Goal: Information Seeking & Learning: Find specific fact

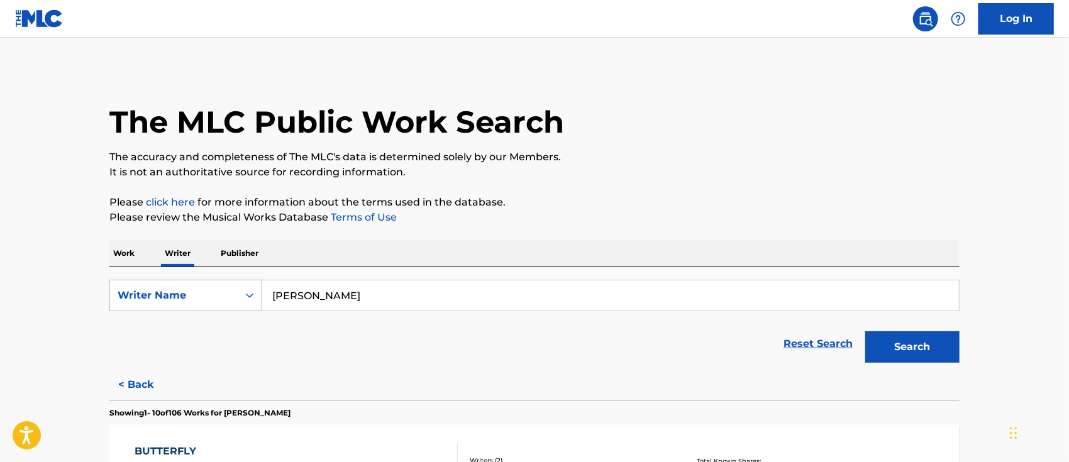
click at [131, 255] on p "Work" at bounding box center [123, 253] width 29 height 26
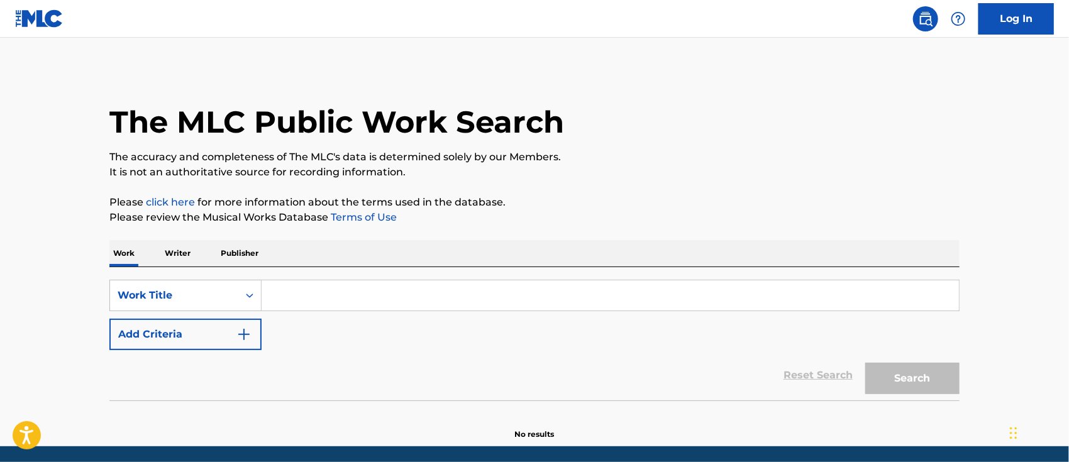
drag, startPoint x: 282, startPoint y: 299, endPoint x: 319, endPoint y: 299, distance: 37.7
click at [282, 299] on input "Search Form" at bounding box center [610, 295] width 697 height 30
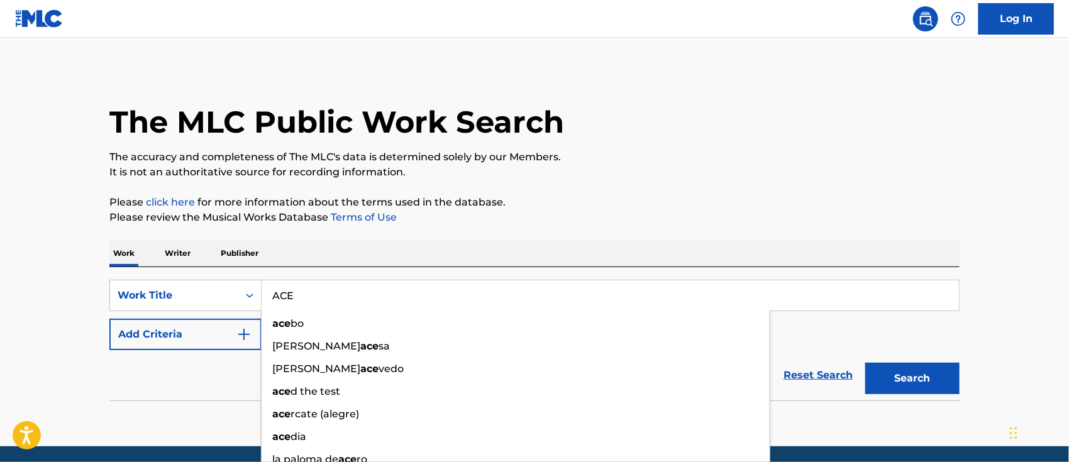
type input "ACE"
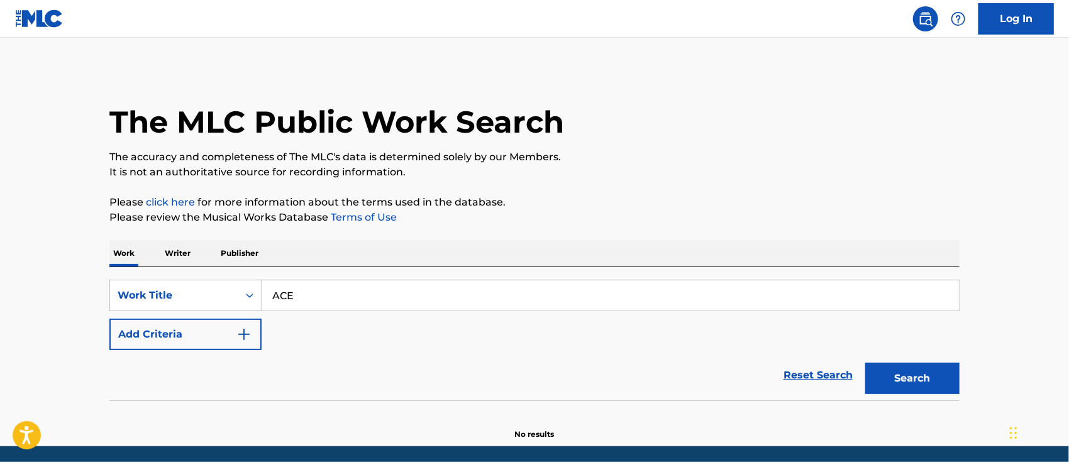
click at [209, 329] on button "Add Criteria" at bounding box center [185, 334] width 152 height 31
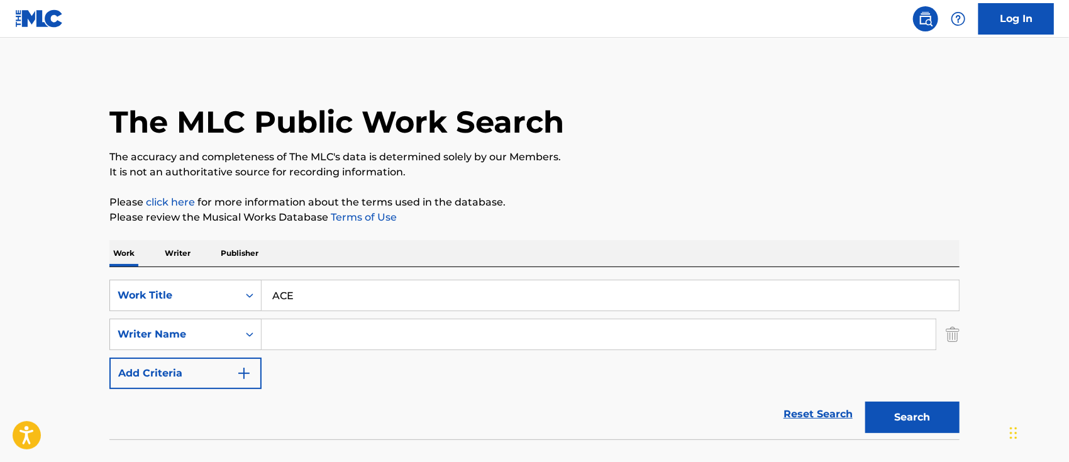
click at [288, 335] on input "Search Form" at bounding box center [599, 334] width 674 height 30
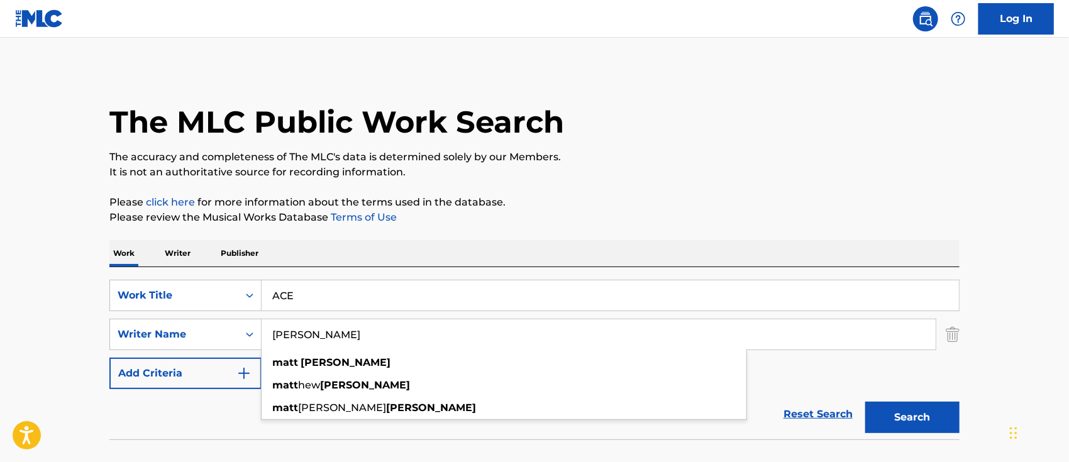
click at [865, 402] on button "Search" at bounding box center [912, 417] width 94 height 31
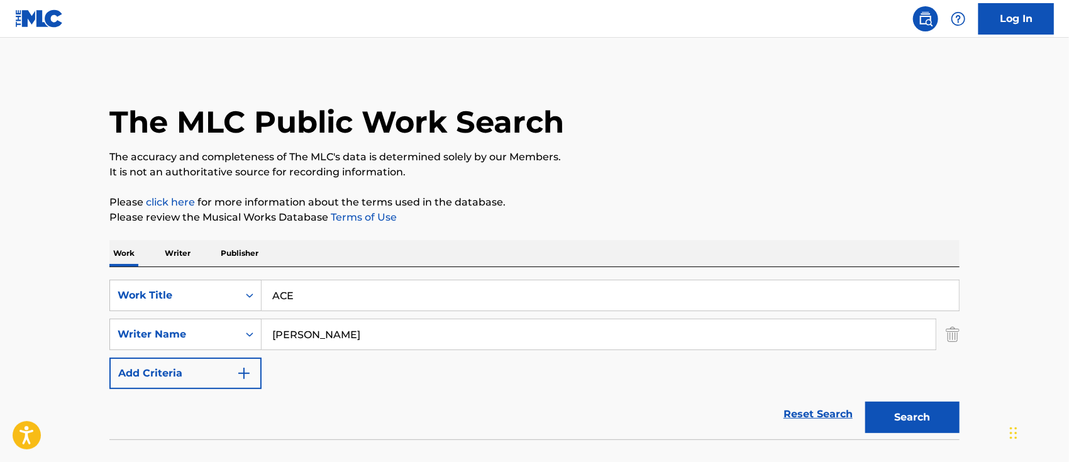
scroll to position [83, 0]
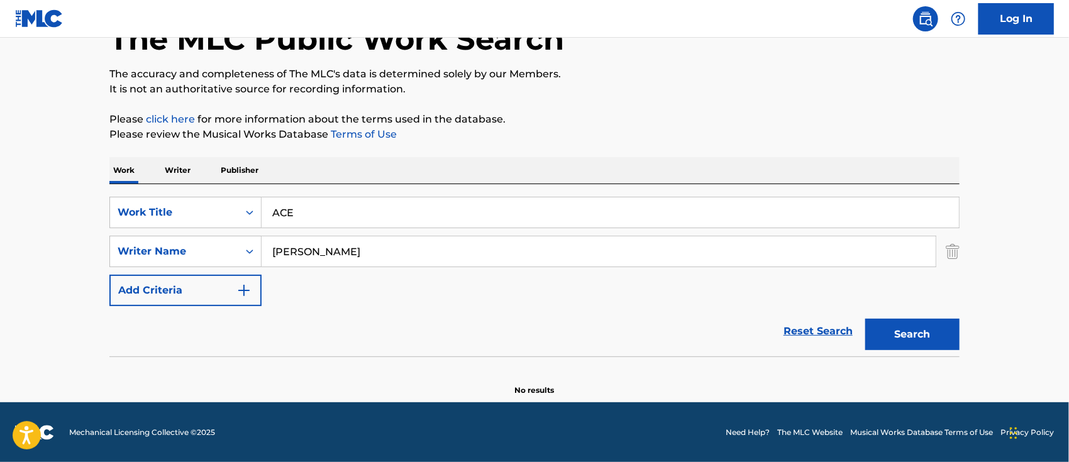
type input "[PERSON_NAME]"
click at [865, 319] on button "Search" at bounding box center [912, 334] width 94 height 31
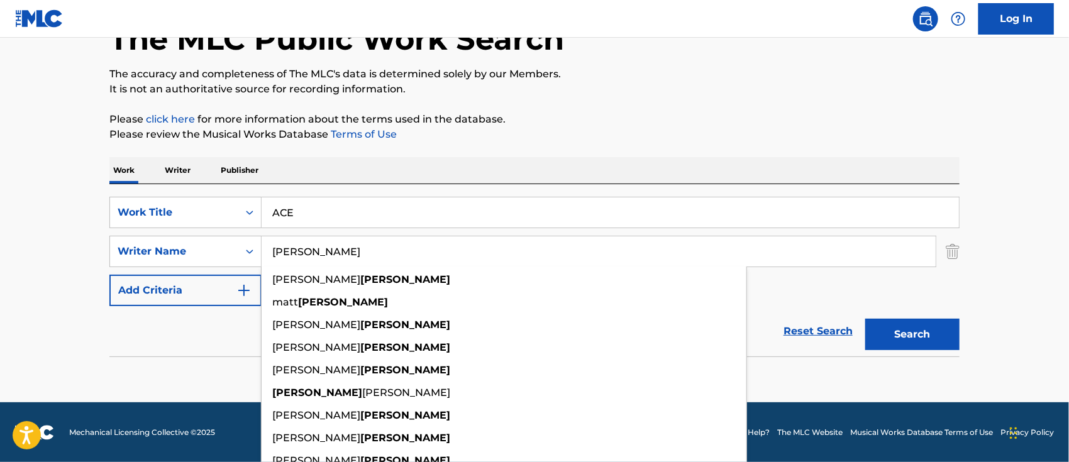
click at [405, 205] on input "ACE" at bounding box center [610, 212] width 697 height 30
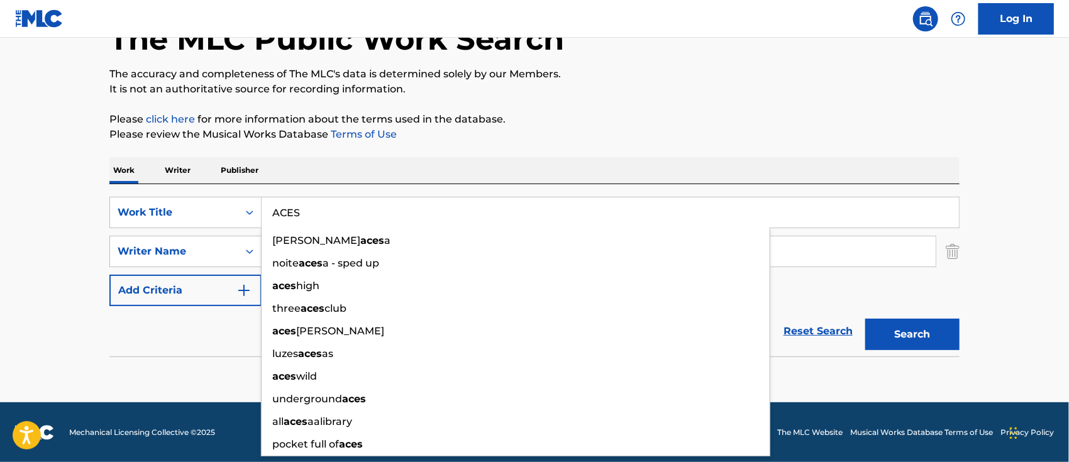
type input "ACES"
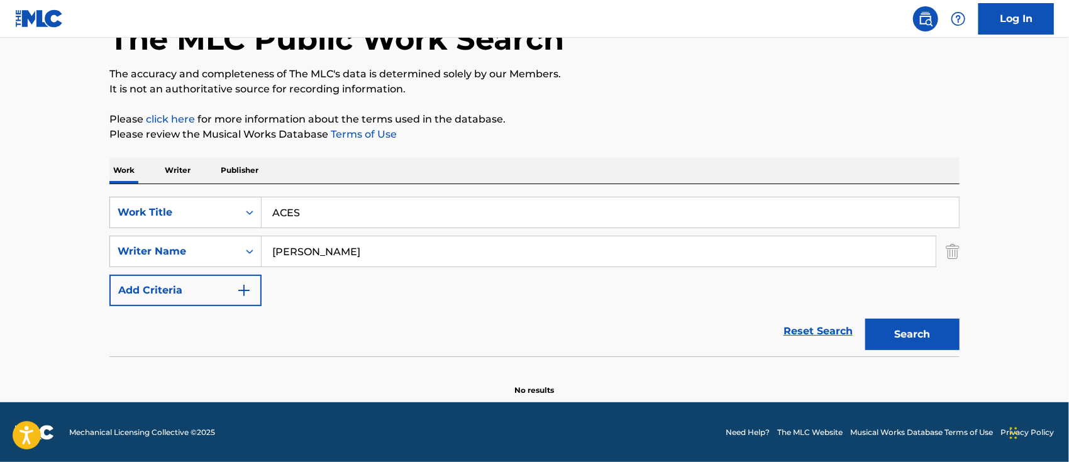
click at [890, 324] on button "Search" at bounding box center [912, 334] width 94 height 31
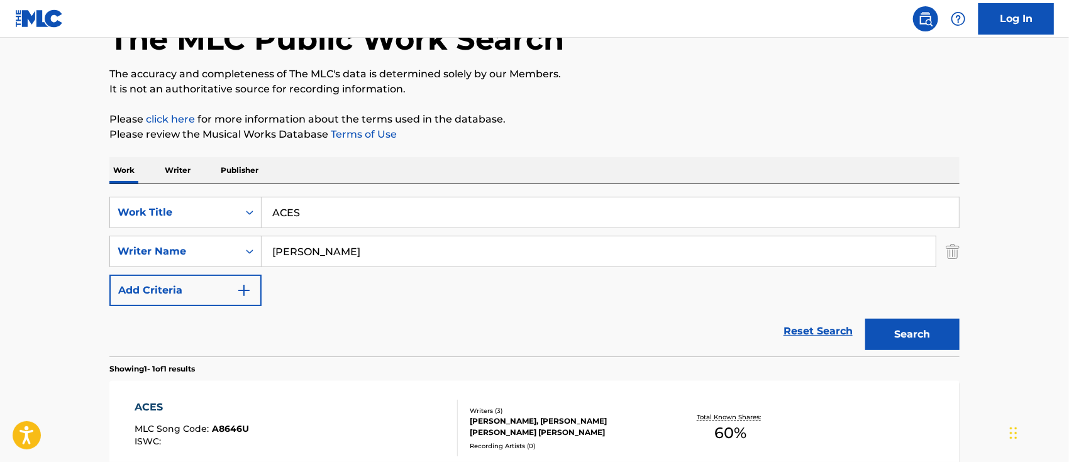
scroll to position [167, 0]
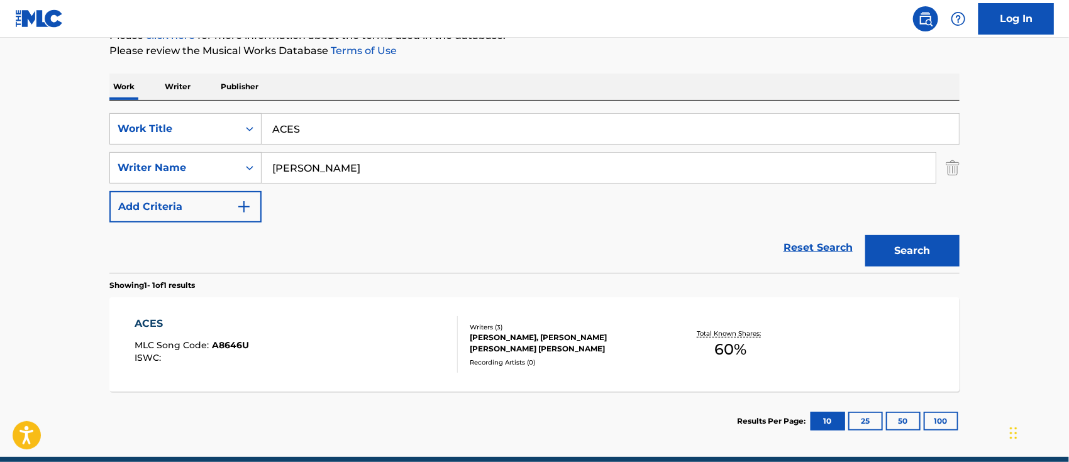
click at [222, 340] on span "A8646U" at bounding box center [231, 345] width 37 height 11
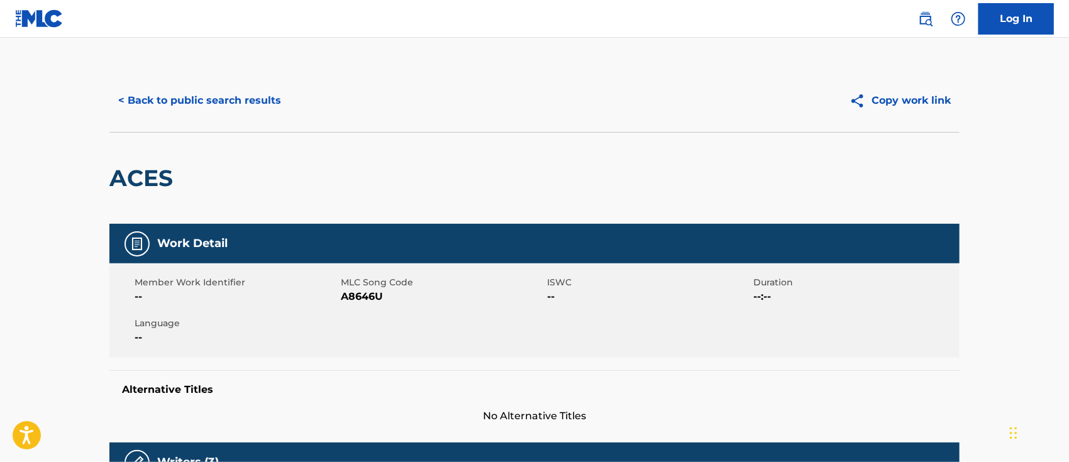
click at [217, 92] on button "< Back to public search results" at bounding box center [199, 100] width 180 height 31
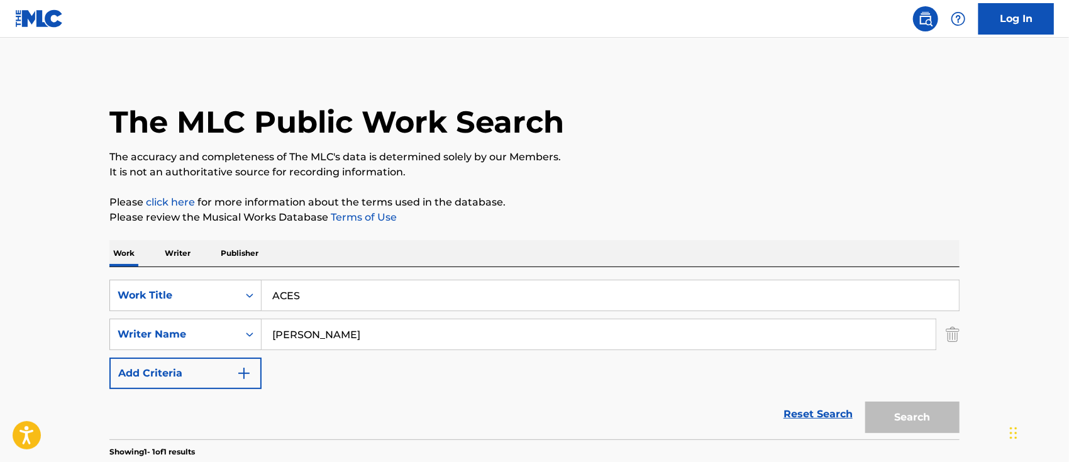
scroll to position [150, 0]
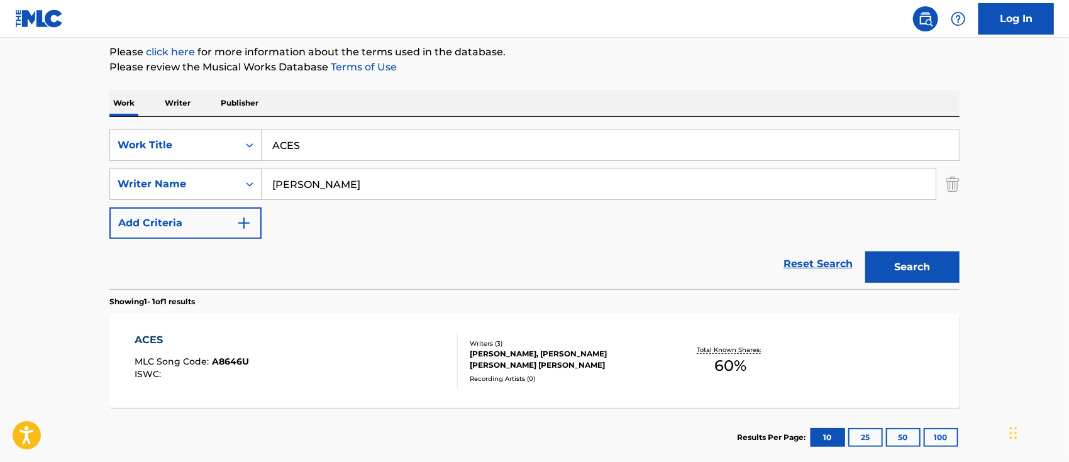
click at [344, 187] on input "[PERSON_NAME]" at bounding box center [599, 184] width 674 height 30
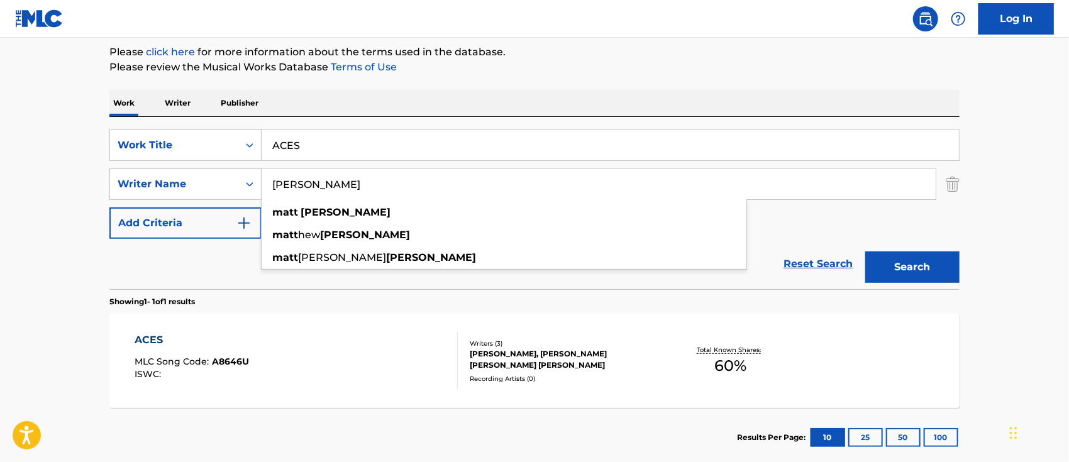
click at [865, 252] on button "Search" at bounding box center [912, 267] width 94 height 31
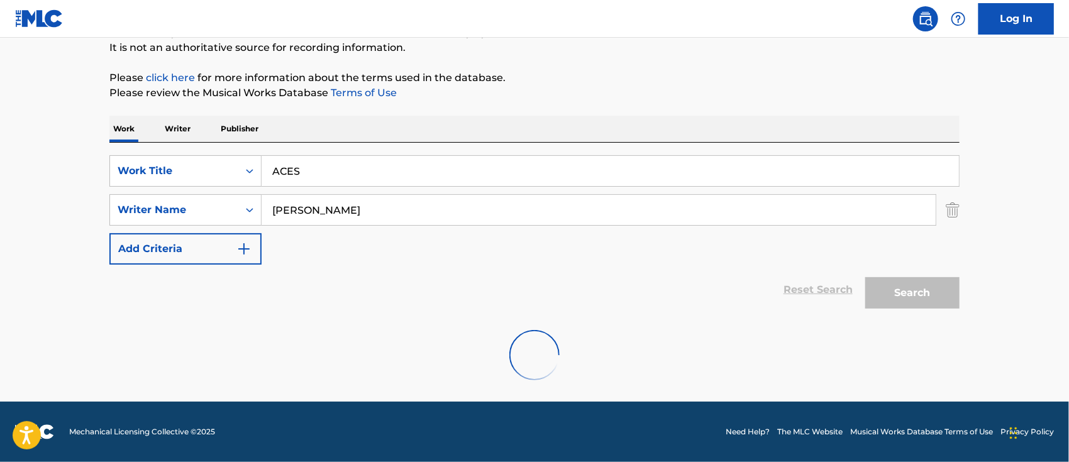
scroll to position [83, 0]
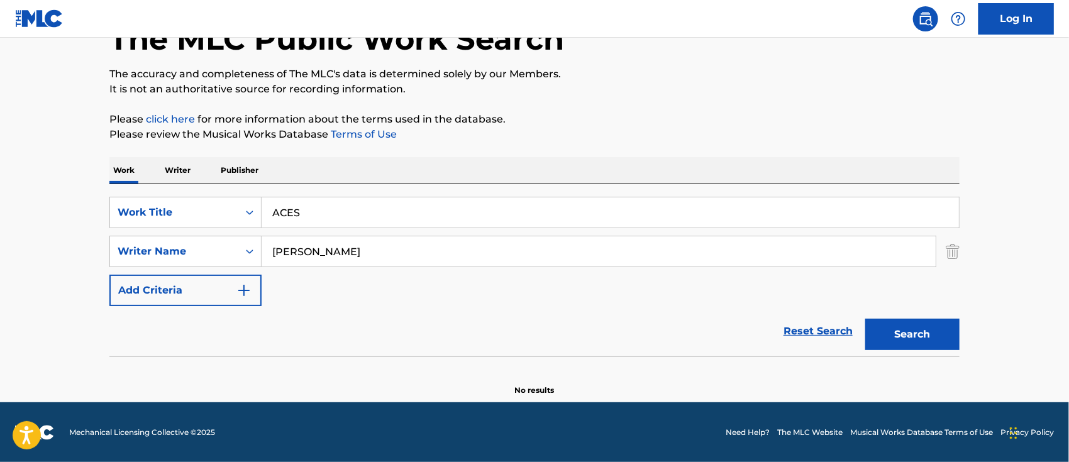
type input "[PERSON_NAME]"
click at [865, 319] on button "Search" at bounding box center [912, 334] width 94 height 31
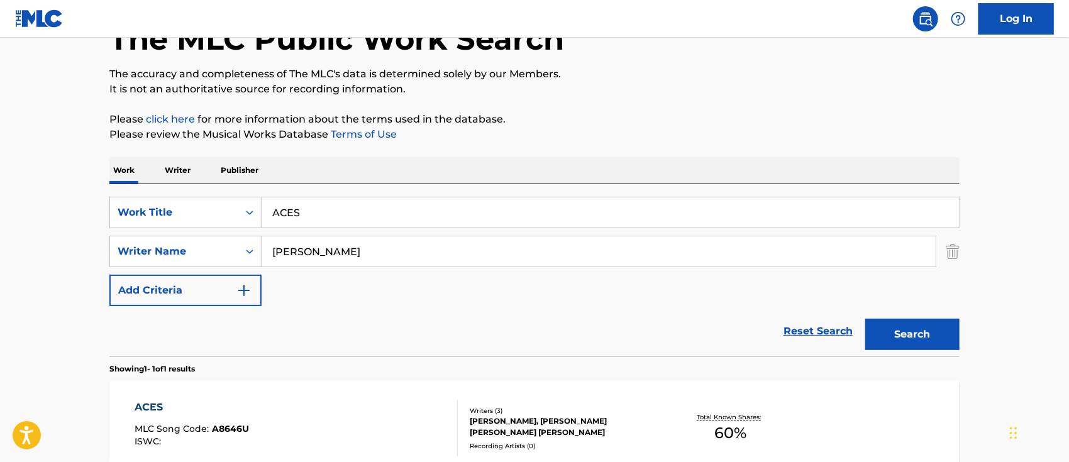
scroll to position [221, 0]
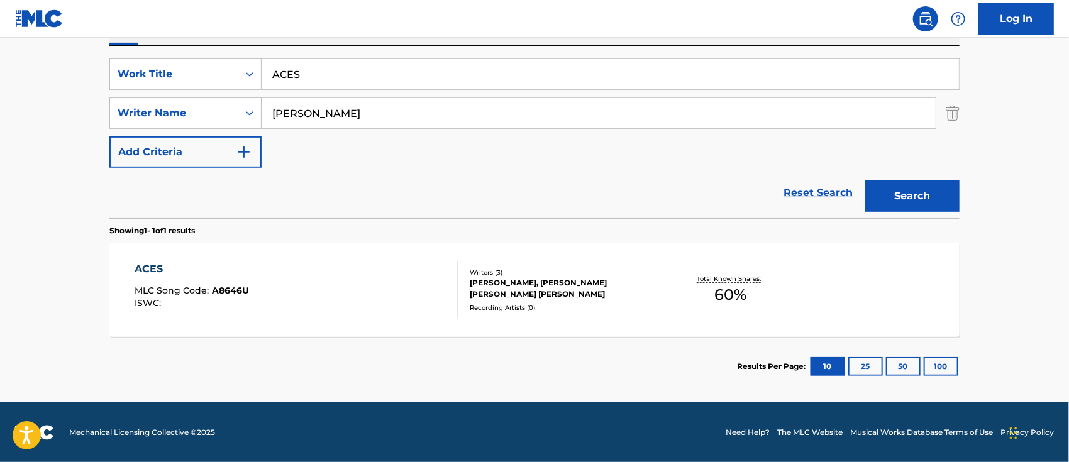
click at [589, 284] on div "[PERSON_NAME], [PERSON_NAME] [PERSON_NAME] [PERSON_NAME]" at bounding box center [565, 288] width 190 height 23
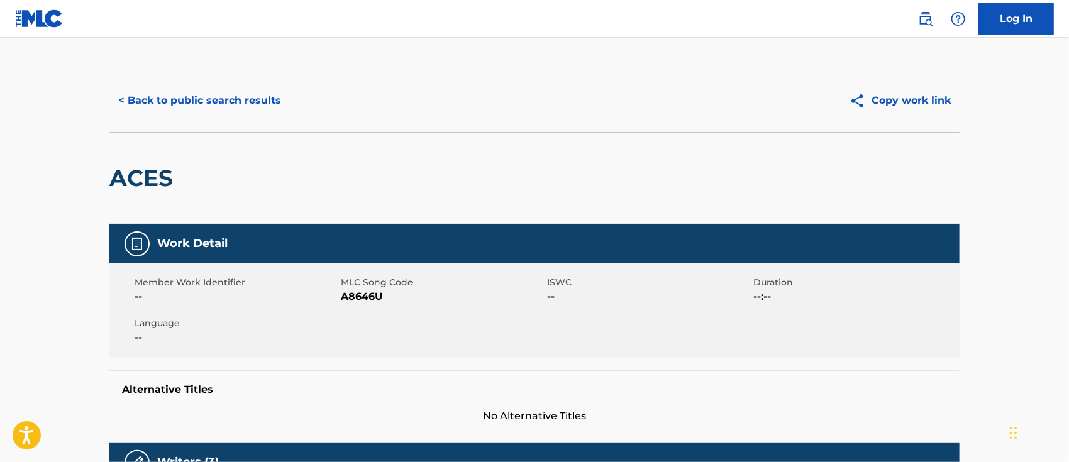
scroll to position [167, 0]
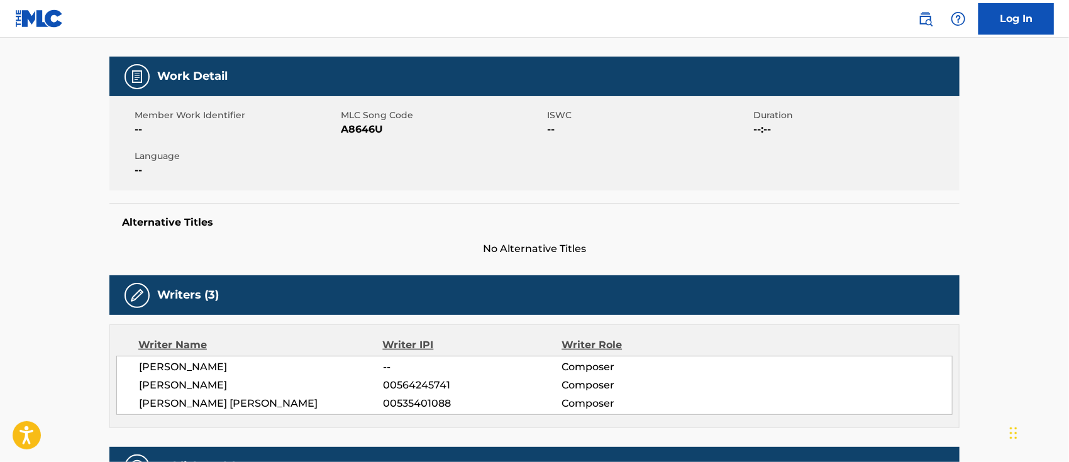
drag, startPoint x: 284, startPoint y: 385, endPoint x: 137, endPoint y: 385, distance: 146.5
click at [137, 385] on div "[PERSON_NAME] -- Composer [PERSON_NAME] 00564245741 Composer [PERSON_NAME] [PER…" at bounding box center [534, 385] width 836 height 59
copy span "[PERSON_NAME]"
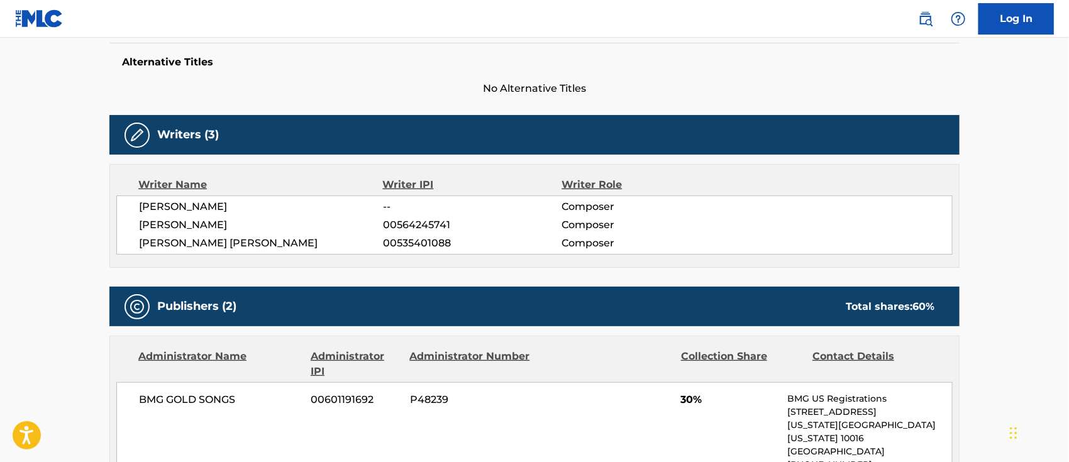
scroll to position [0, 0]
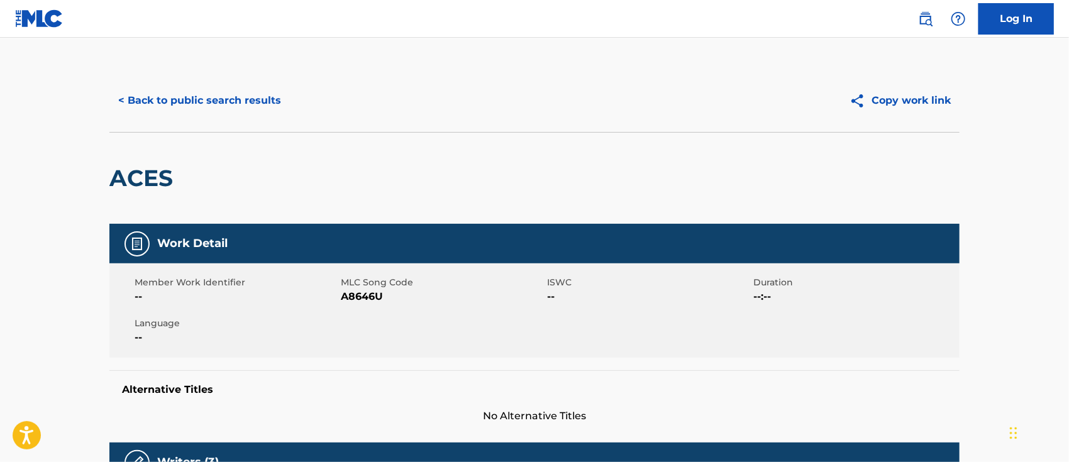
click at [257, 95] on button "< Back to public search results" at bounding box center [199, 100] width 180 height 31
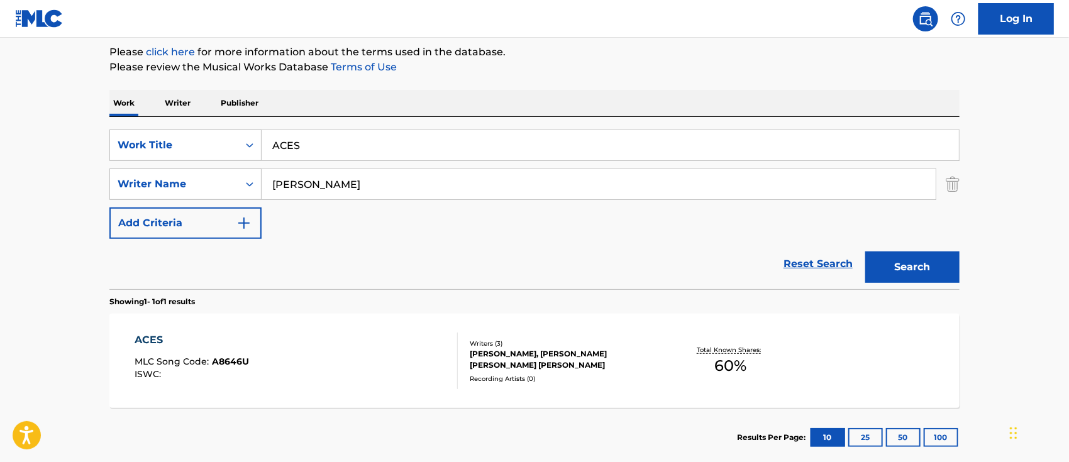
click at [184, 96] on p "Writer" at bounding box center [177, 103] width 33 height 26
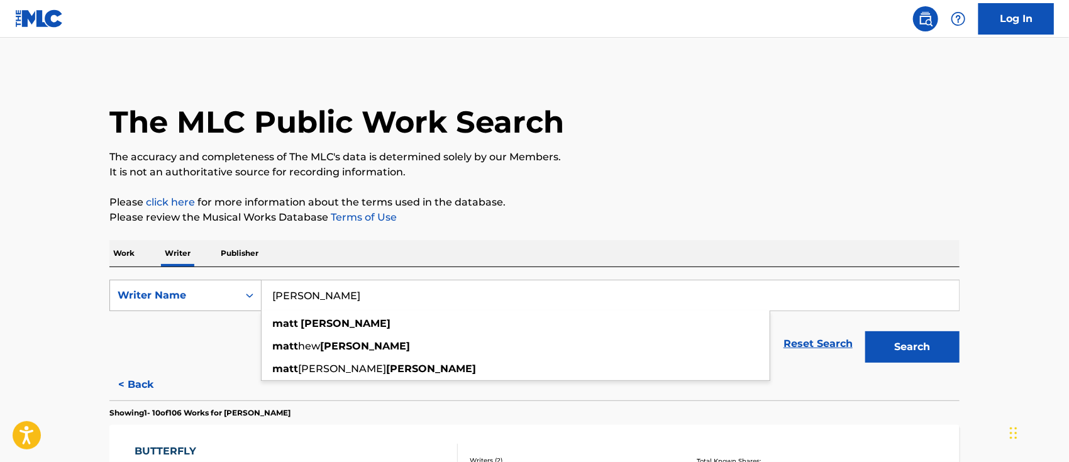
drag, startPoint x: 360, startPoint y: 294, endPoint x: 236, endPoint y: 297, distance: 123.9
click at [236, 297] on div "SearchWithCriteriad54ed6df-4b9c-47bb-b38b-6d106b8165b7 Writer Name [PERSON_NAME…" at bounding box center [534, 295] width 850 height 31
paste input "HEW [PERSON_NAME]"
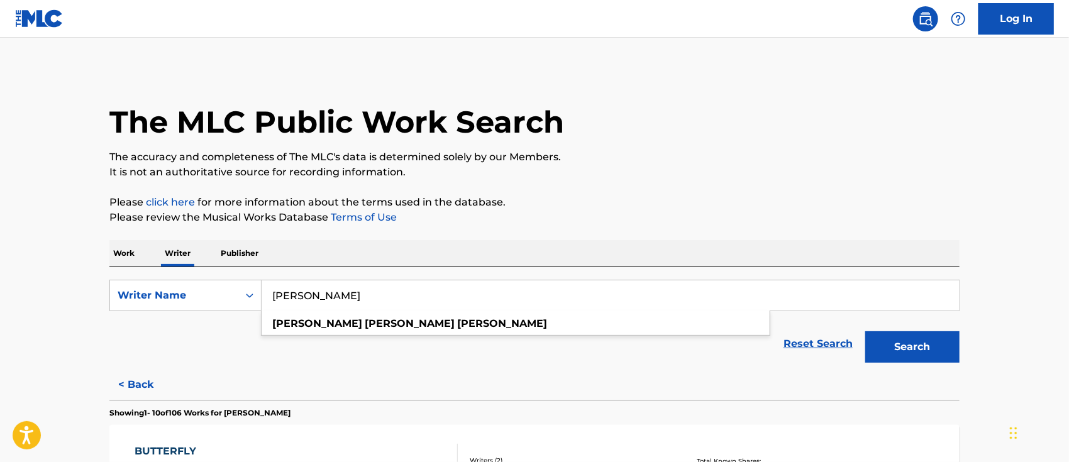
type input "[PERSON_NAME]"
click at [887, 349] on button "Search" at bounding box center [912, 346] width 94 height 31
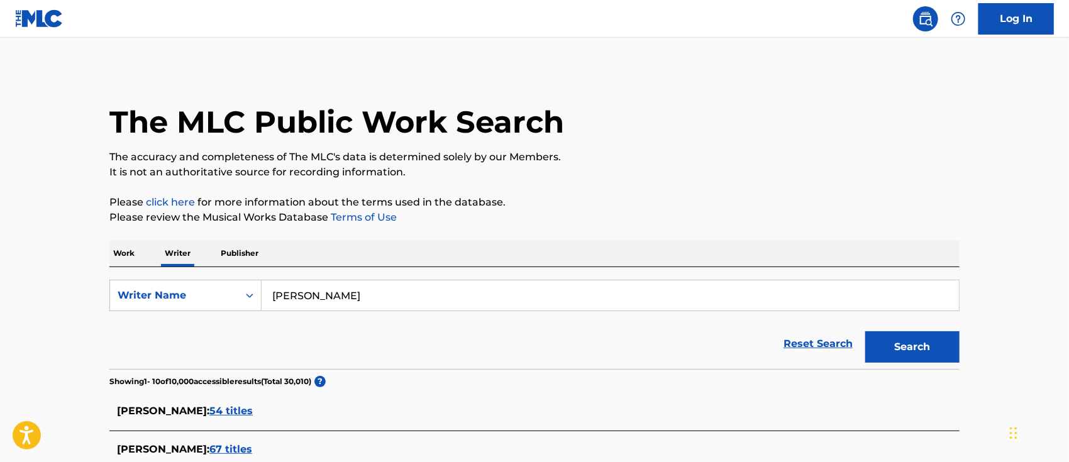
scroll to position [167, 0]
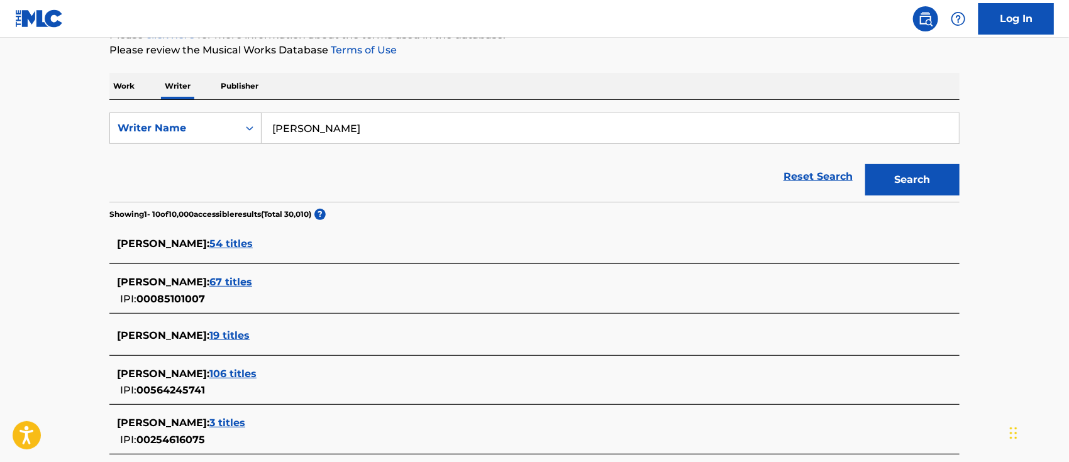
click at [257, 372] on span "106 titles" at bounding box center [232, 374] width 47 height 12
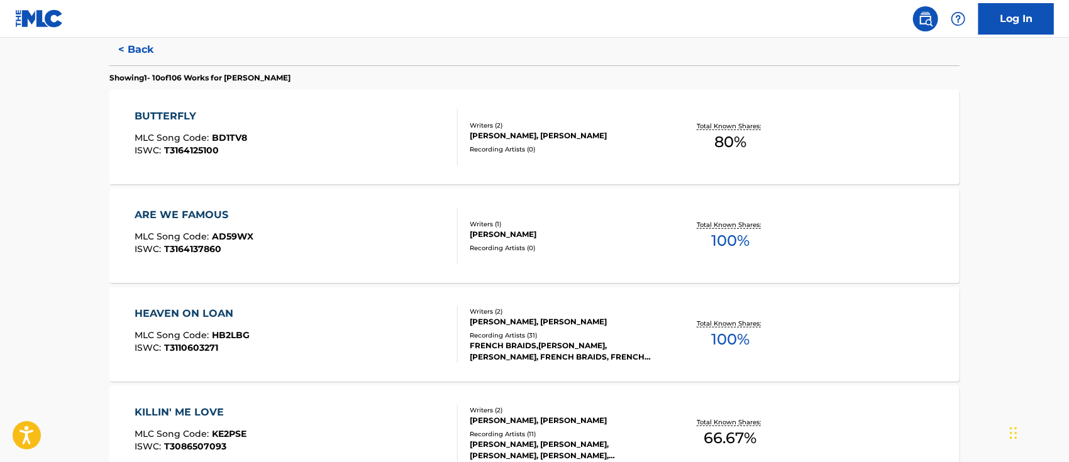
scroll to position [503, 0]
